Goal: Information Seeking & Learning: Learn about a topic

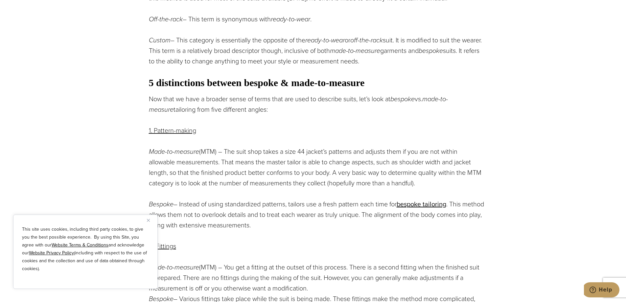
scroll to position [592, 0]
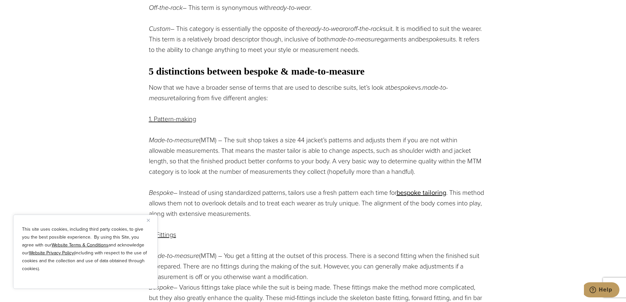
click at [149, 219] on img "Close" at bounding box center [148, 220] width 3 height 3
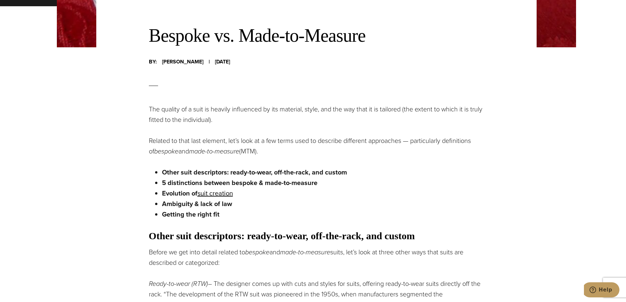
scroll to position [0, 0]
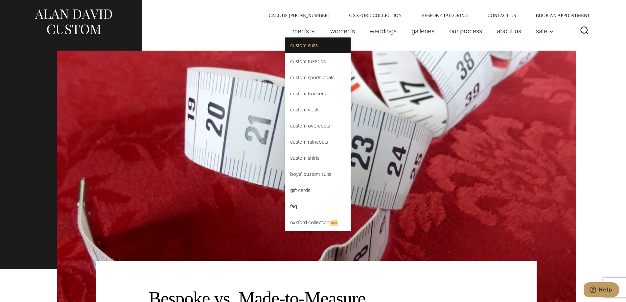
click at [313, 48] on link "Custom Suits" at bounding box center [318, 45] width 66 height 16
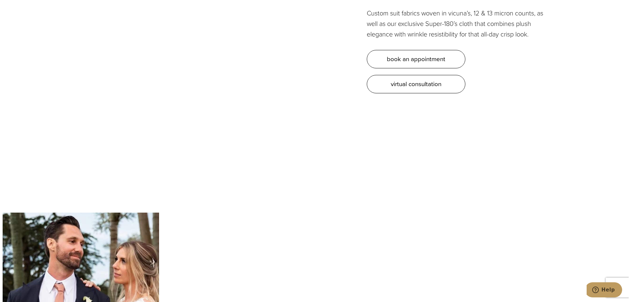
scroll to position [2236, 0]
